Goal: Transaction & Acquisition: Purchase product/service

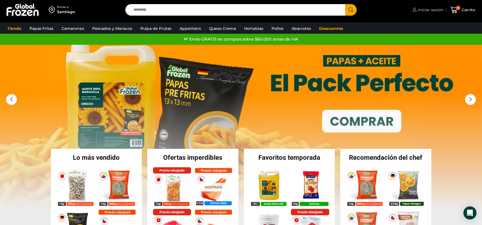
click at [415, 10] on icon at bounding box center [414, 10] width 4 height 4
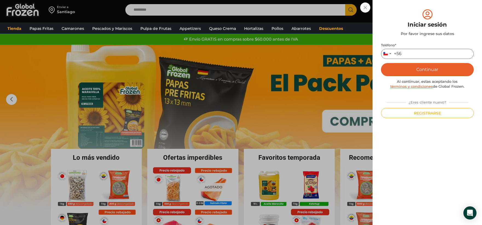
click at [450, 51] on input "Teléfono *" at bounding box center [427, 54] width 93 height 10
type input "*********"
click at [438, 69] on button "Continuar" at bounding box center [427, 69] width 93 height 13
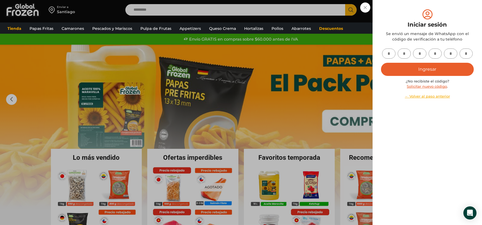
click at [392, 54] on input "text" at bounding box center [388, 53] width 13 height 10
type input "*"
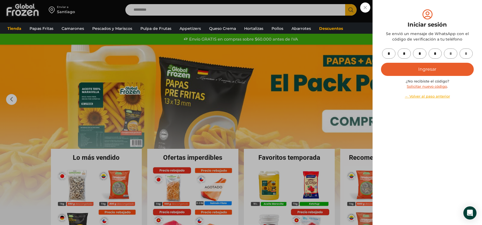
type input "*"
click at [398, 63] on button "Ingresar" at bounding box center [427, 69] width 93 height 13
click at [398, 68] on button "Ingresar" at bounding box center [427, 69] width 93 height 13
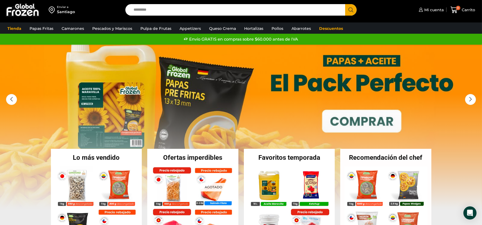
click at [278, 14] on input "Search input" at bounding box center [237, 9] width 212 height 11
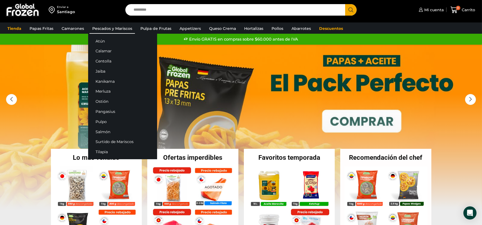
click at [128, 31] on link "Pescados y Mariscos" at bounding box center [111, 28] width 45 height 10
click at [102, 40] on link "Atún" at bounding box center [122, 41] width 69 height 10
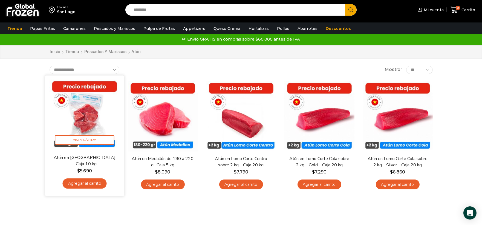
click at [88, 182] on link "Agregar al carrito" at bounding box center [84, 183] width 44 height 10
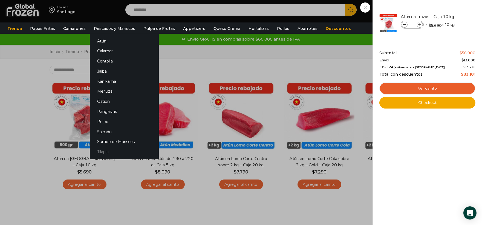
click at [99, 150] on link "Tilapia" at bounding box center [124, 152] width 69 height 10
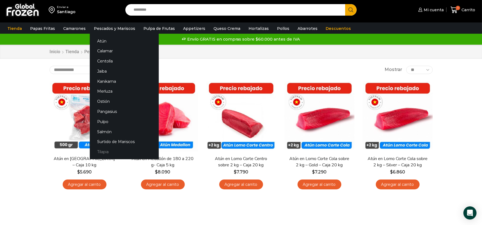
click at [102, 152] on link "Tilapia" at bounding box center [124, 152] width 69 height 10
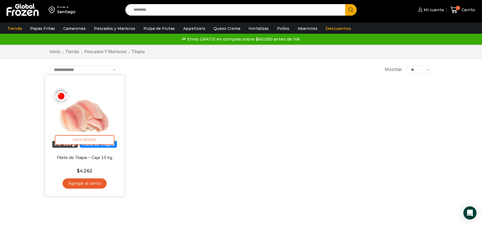
click at [85, 186] on link "Agregar al carrito" at bounding box center [84, 183] width 44 height 10
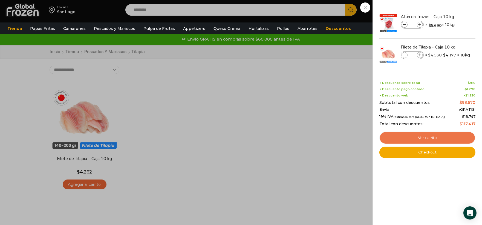
click at [448, 137] on link "Ver carrito" at bounding box center [427, 137] width 96 height 13
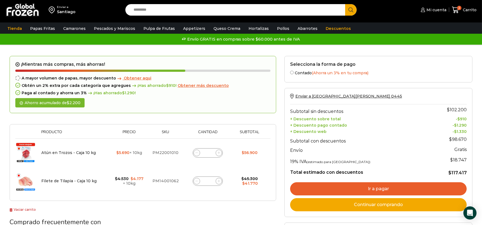
click at [385, 192] on link "Ir a pagar" at bounding box center [378, 188] width 176 height 13
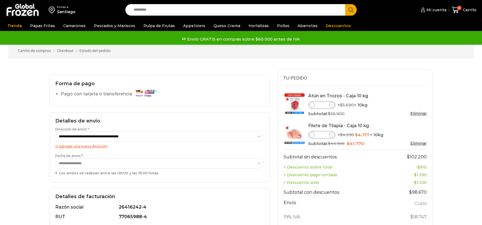
select select "*"
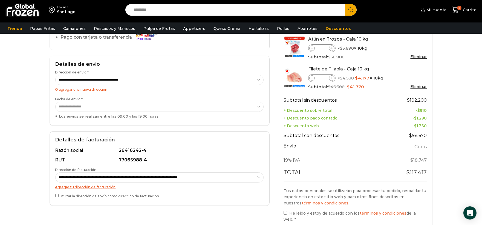
scroll to position [61, 0]
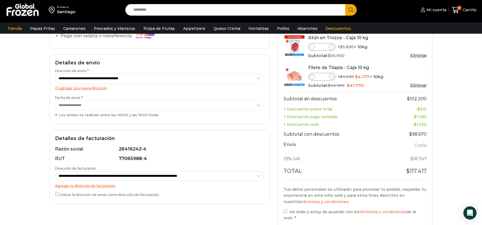
click at [258, 77] on select "**********" at bounding box center [159, 78] width 208 height 10
click at [55, 73] on select "**********" at bounding box center [159, 78] width 208 height 10
select select "*"
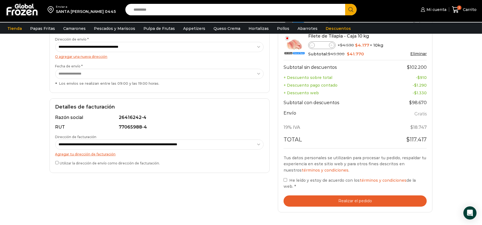
scroll to position [94, 0]
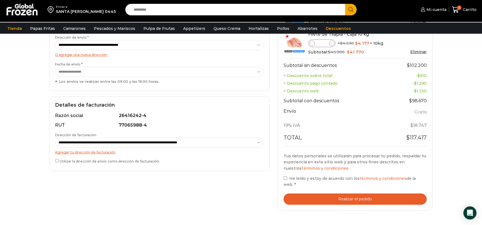
click at [316, 195] on button "Realizar el pedido" at bounding box center [354, 198] width 143 height 11
